Goal: Find specific page/section: Find specific page/section

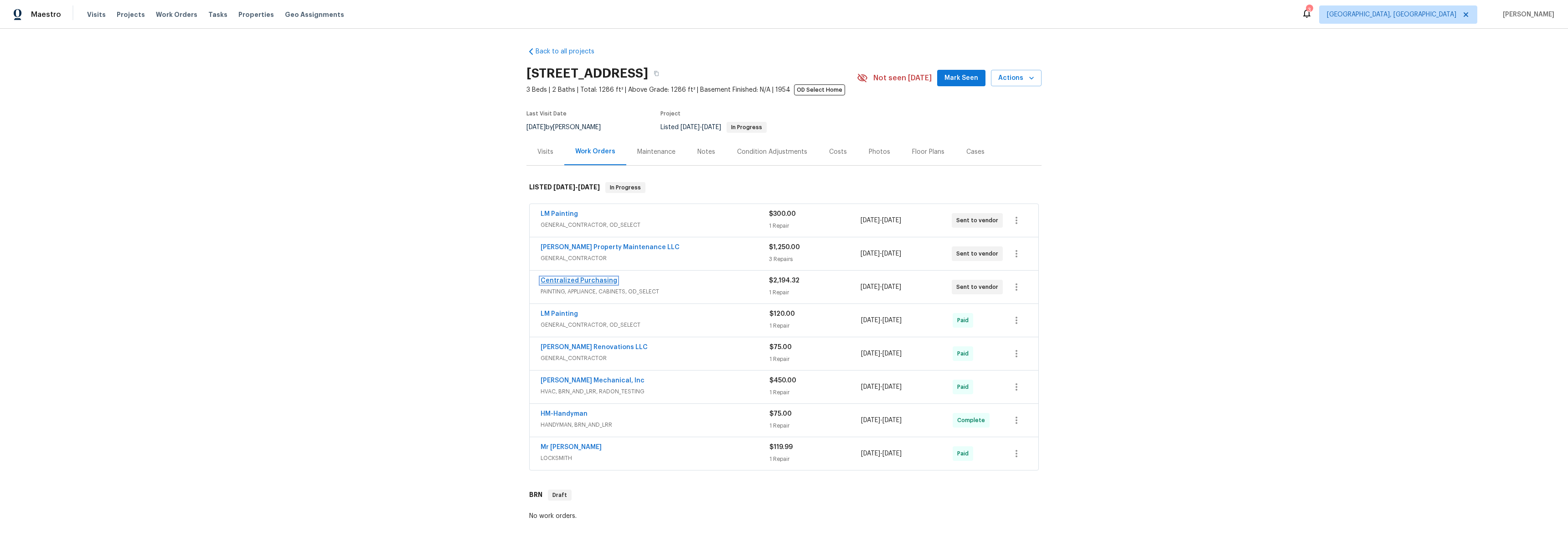
click at [560, 278] on link "Centralized Purchasing" at bounding box center [578, 280] width 77 height 6
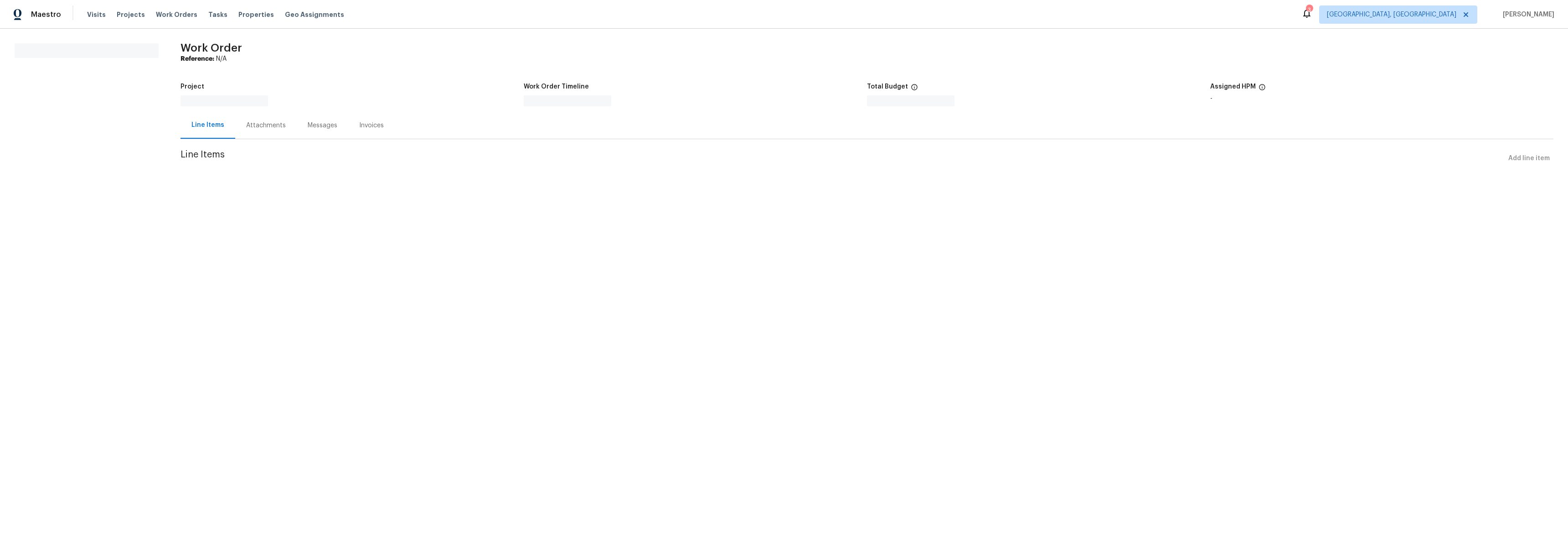
click at [276, 130] on div "Attachments" at bounding box center [265, 125] width 39 height 9
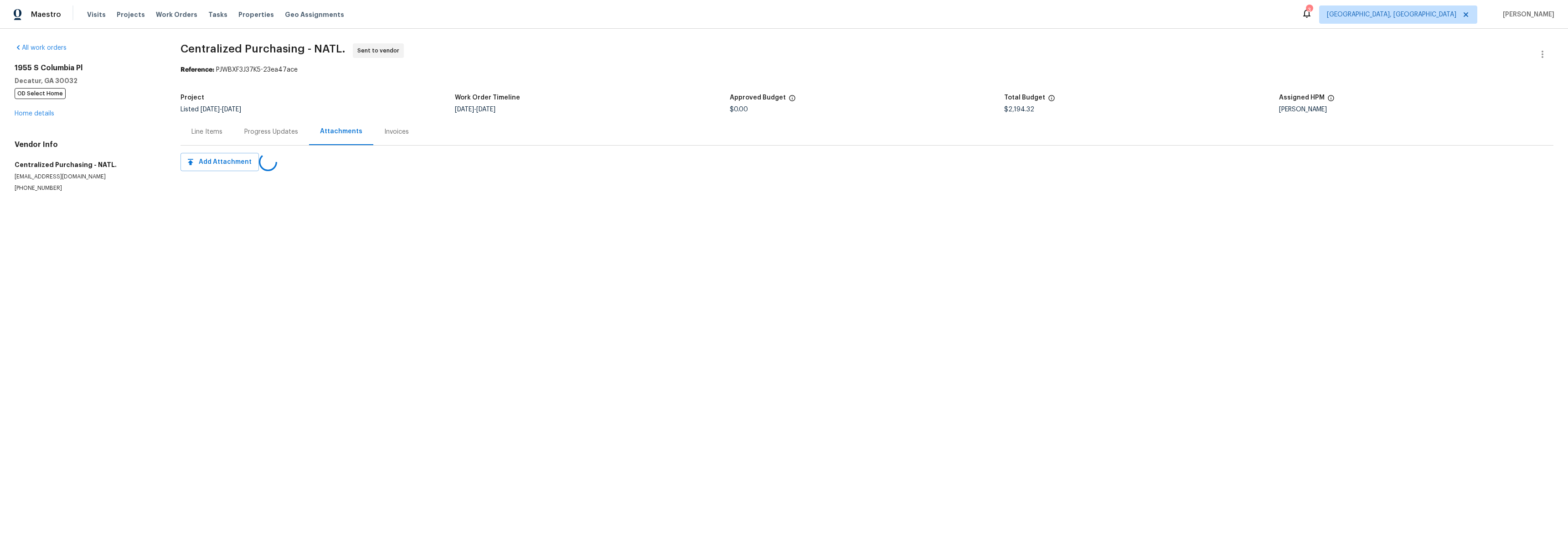
click at [324, 133] on div "Attachments" at bounding box center [341, 131] width 42 height 9
click at [244, 130] on div "Progress Updates" at bounding box center [271, 132] width 54 height 9
click at [200, 130] on div "Line Items" at bounding box center [206, 132] width 31 height 9
click at [45, 111] on div at bounding box center [784, 266] width 1568 height 533
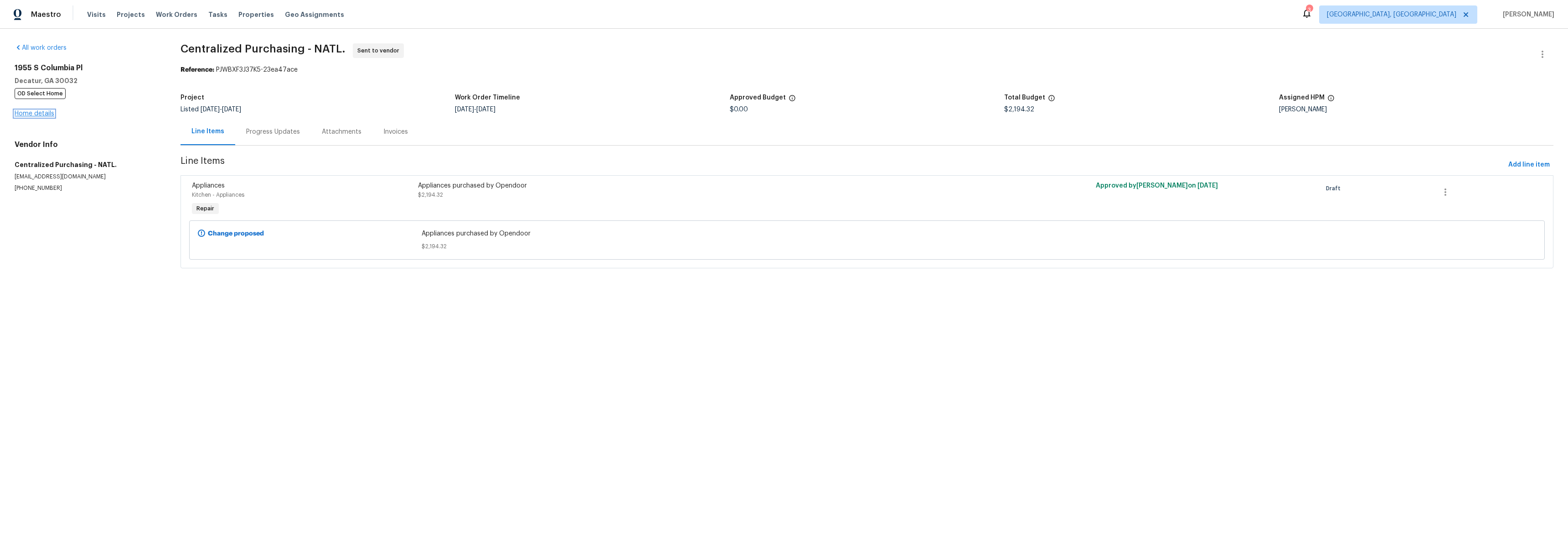
click at [49, 112] on link "Home details" at bounding box center [34, 113] width 39 height 6
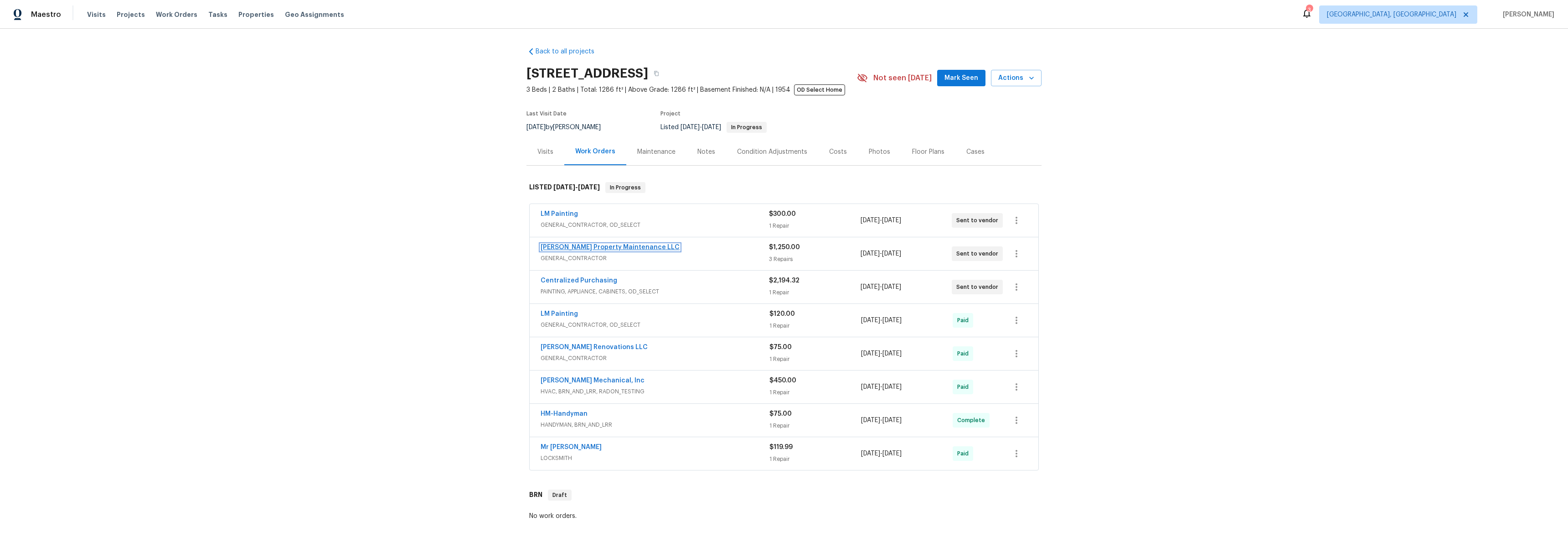
click at [605, 247] on link "[PERSON_NAME] Property Maintenance LLC" at bounding box center [609, 247] width 139 height 6
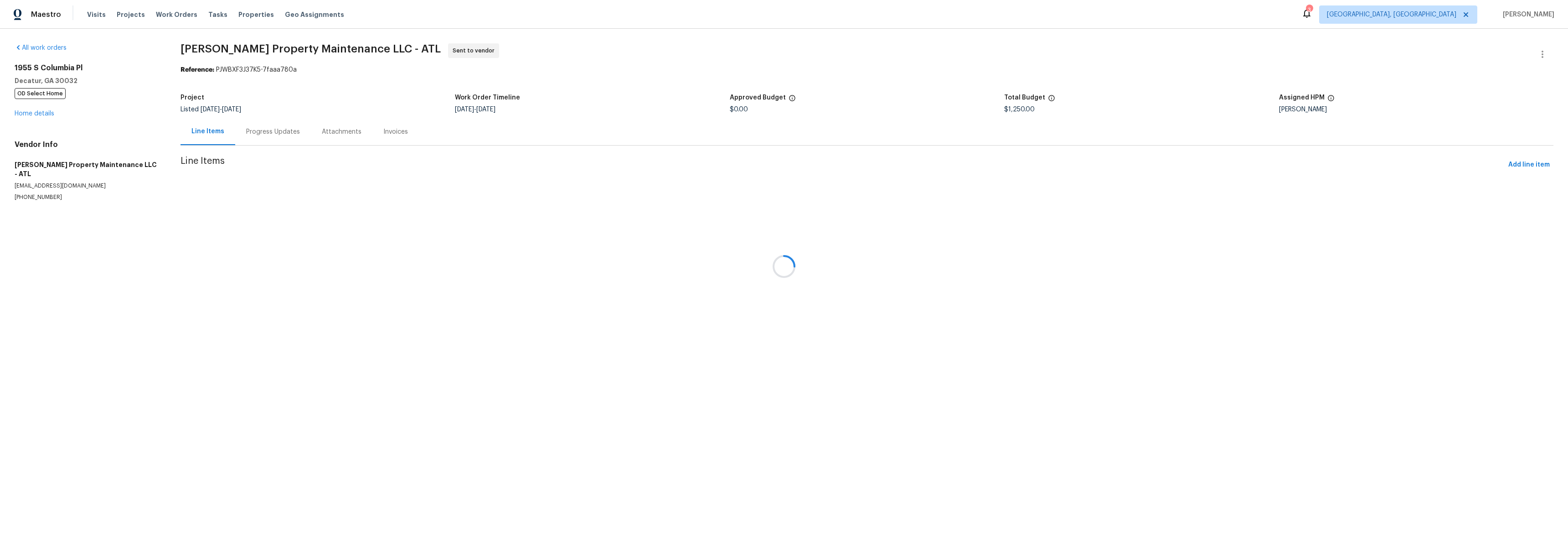
click at [27, 112] on div at bounding box center [784, 266] width 1568 height 533
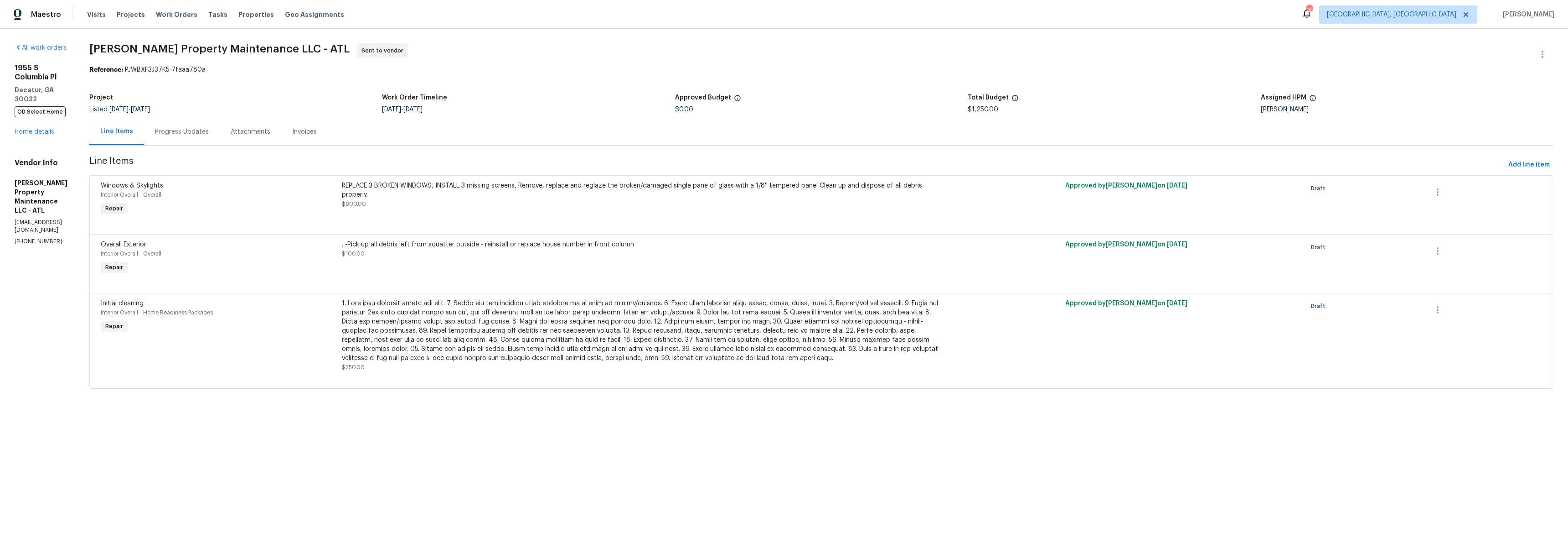
click at [42, 106] on div "[STREET_ADDRESS] OD Select Home Home details" at bounding box center [41, 99] width 53 height 73
click at [39, 129] on link "Home details" at bounding box center [34, 132] width 39 height 6
